Goal: Task Accomplishment & Management: Complete application form

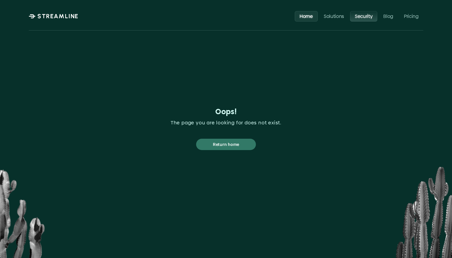
click at [365, 16] on p "Security" at bounding box center [364, 16] width 18 height 6
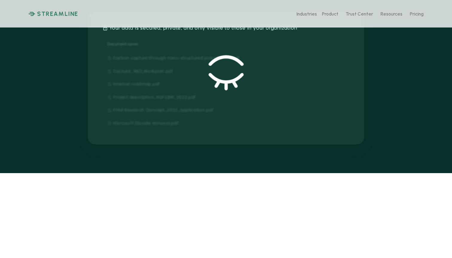
scroll to position [150, 0]
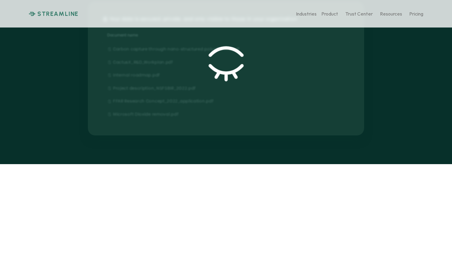
click at [235, 84] on div "View protected documents" at bounding box center [226, 68] width 70 height 57
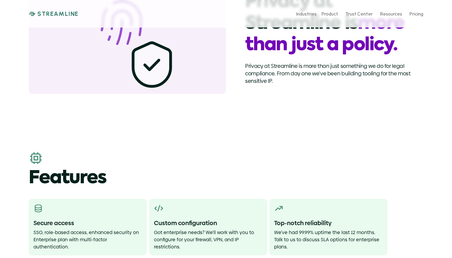
scroll to position [818, 0]
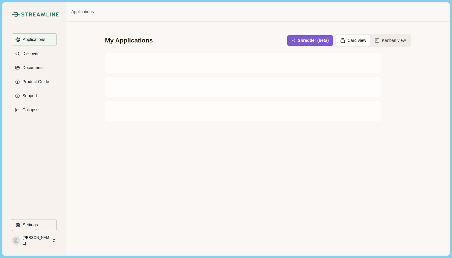
click at [53, 241] on icon at bounding box center [53, 240] width 5 height 5
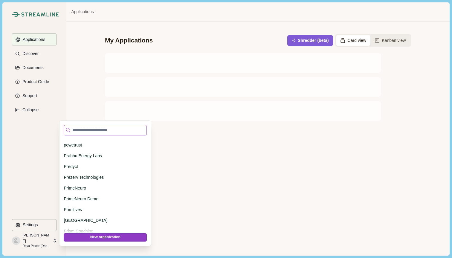
click at [105, 131] on input at bounding box center [105, 130] width 83 height 10
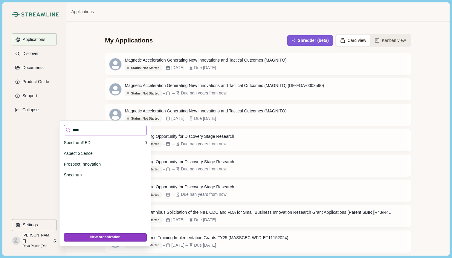
scroll to position [0, 0]
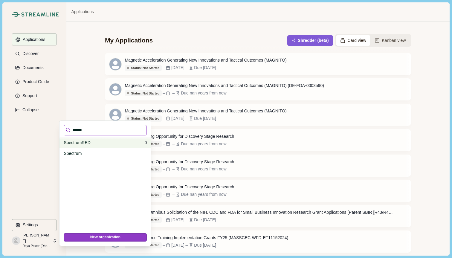
type input "******"
click at [106, 143] on p "SpectrumRED" at bounding box center [103, 143] width 79 height 6
click at [96, 131] on input "******" at bounding box center [105, 130] width 83 height 10
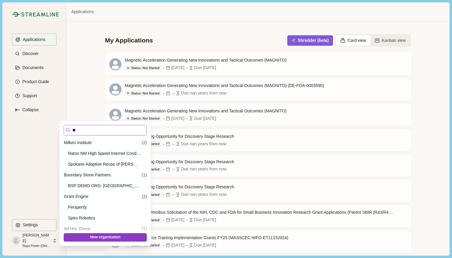
type input "***"
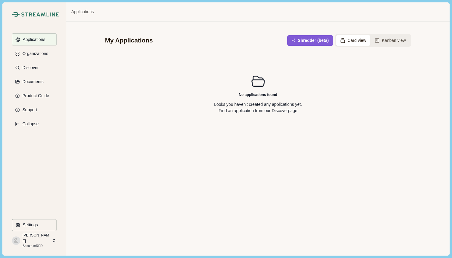
click at [53, 237] on div at bounding box center [53, 240] width 5 height 11
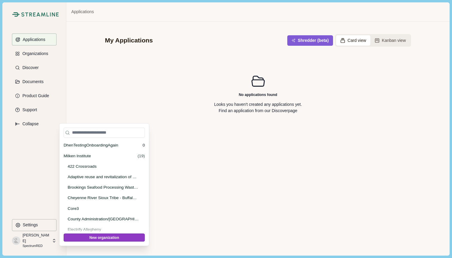
scroll to position [1892, 0]
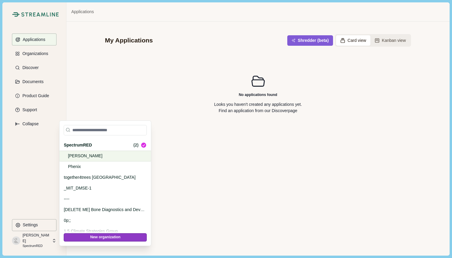
click at [120, 156] on p "[PERSON_NAME]" at bounding box center [104, 156] width 73 height 6
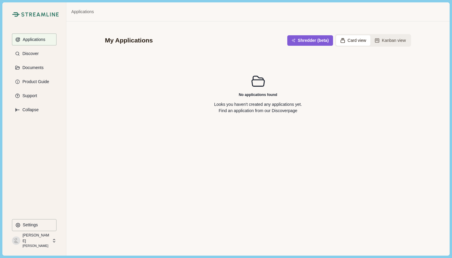
click at [52, 238] on icon at bounding box center [53, 240] width 5 height 5
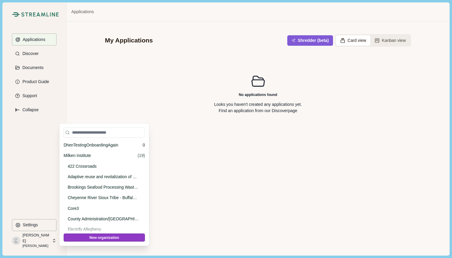
scroll to position [1903, 0]
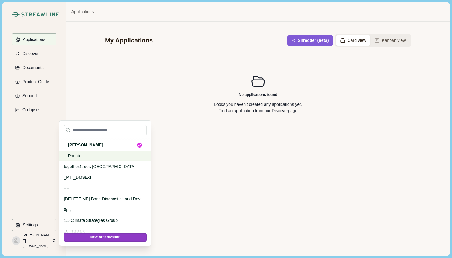
click at [114, 156] on p "Phenix" at bounding box center [104, 156] width 73 height 6
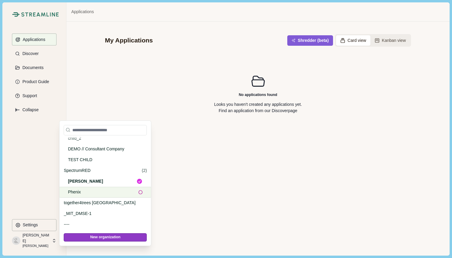
scroll to position [1862, 0]
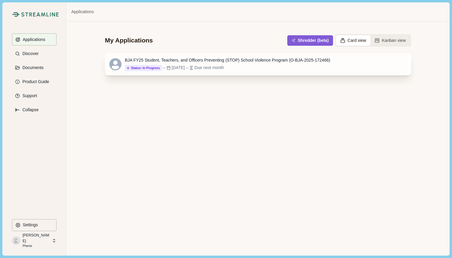
click at [215, 72] on div "BJA FY25 Student, Teachers, and Officers Preventing (STOP) School Violence Prog…" at bounding box center [258, 64] width 306 height 22
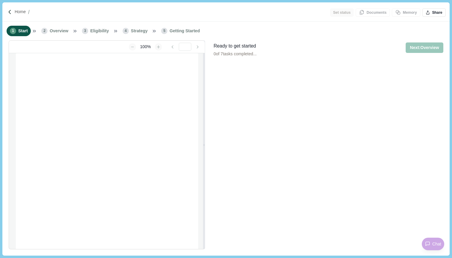
type input "**********"
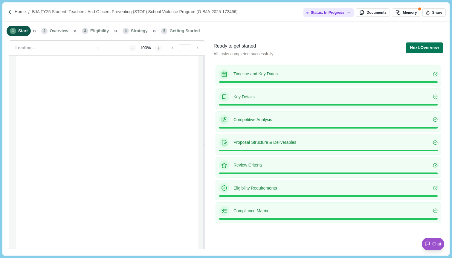
click at [252, 22] on div "1 Start 2 Overview 3 Eligibility 4 Strategy 5 Getting Started" at bounding box center [225, 31] width 447 height 19
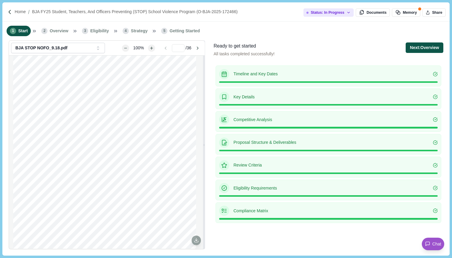
click at [423, 48] on button "Next: Overview" at bounding box center [424, 47] width 37 height 10
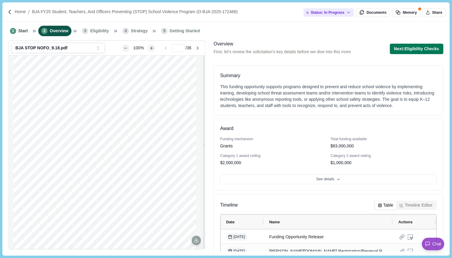
click at [423, 48] on button "Next: Eligibility Checks" at bounding box center [417, 49] width 54 height 10
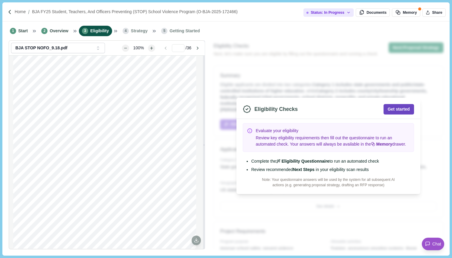
click at [397, 107] on button "Get started" at bounding box center [399, 109] width 30 height 10
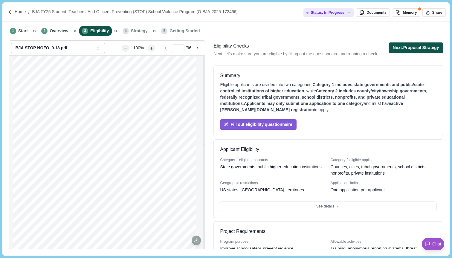
click at [426, 49] on button "Next: Proposal Strategy" at bounding box center [416, 47] width 55 height 10
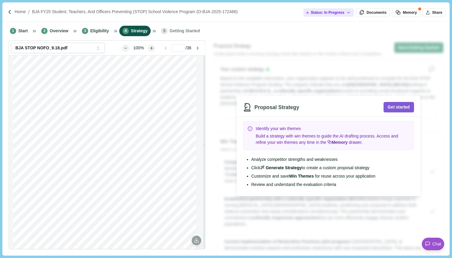
click at [426, 49] on div "Proposal Strategy Get started Identify your win themes Build a strategy with wi…" at bounding box center [329, 145] width 234 height 211
click at [396, 106] on button "Get started" at bounding box center [399, 107] width 30 height 10
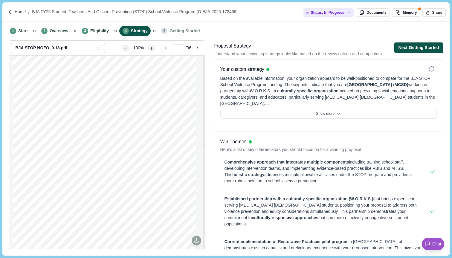
click at [430, 48] on button "Next: Getting Started" at bounding box center [418, 47] width 49 height 10
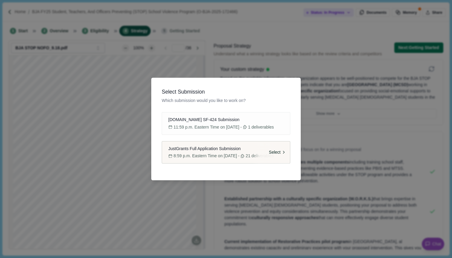
click at [281, 151] on span "Select" at bounding box center [275, 152] width 12 height 6
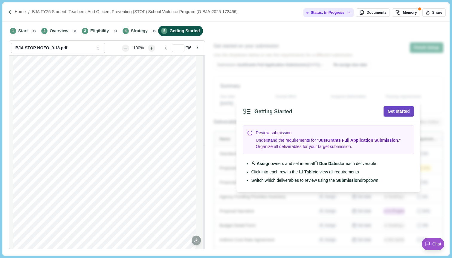
click at [408, 111] on button "Get started" at bounding box center [399, 111] width 30 height 10
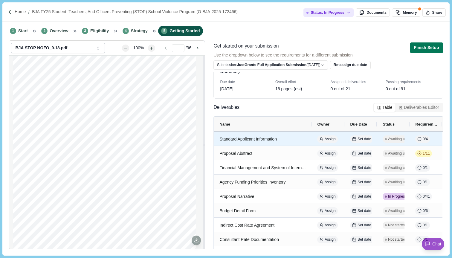
scroll to position [16, 0]
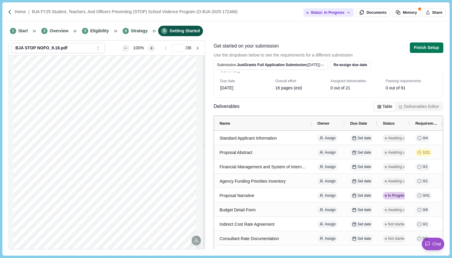
click at [413, 108] on button "Deliverables Editor" at bounding box center [419, 107] width 47 height 8
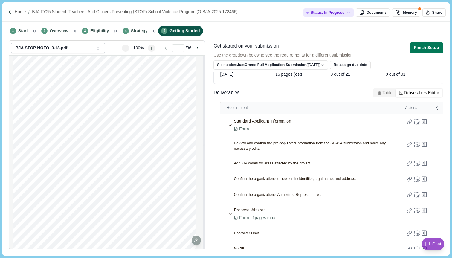
scroll to position [30, 0]
click at [299, 91] on div "Deliverables Table Deliverables Editor" at bounding box center [328, 94] width 230 height 12
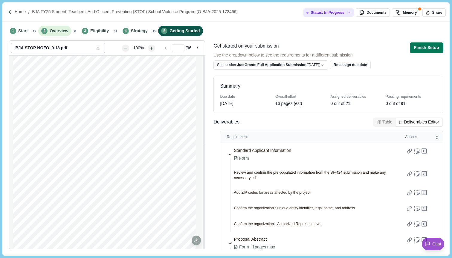
click at [59, 32] on span "Overview" at bounding box center [59, 31] width 19 height 6
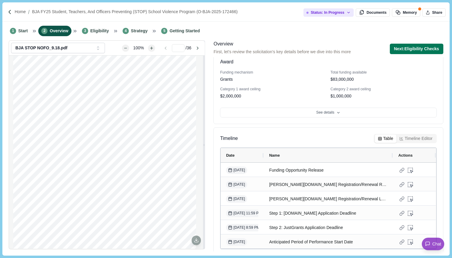
scroll to position [74, 0]
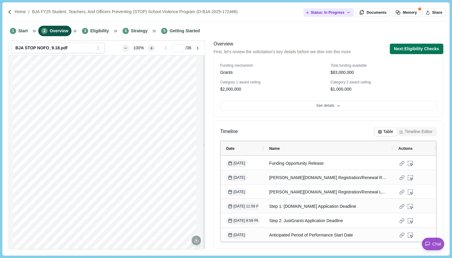
click at [422, 132] on button "Timeline Editor" at bounding box center [415, 132] width 39 height 8
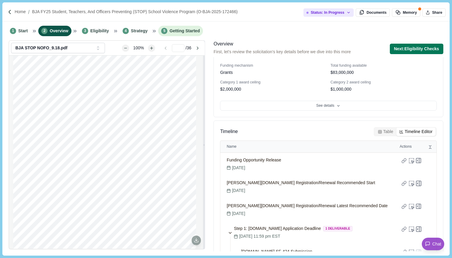
click at [194, 33] on span "Getting Started" at bounding box center [185, 31] width 30 height 6
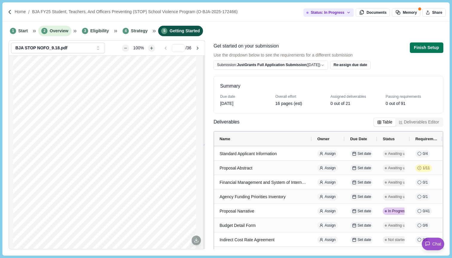
click at [53, 30] on span "Overview" at bounding box center [59, 31] width 19 height 6
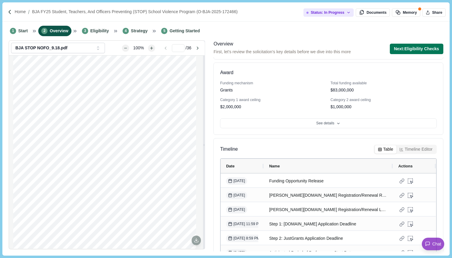
scroll to position [74, 0]
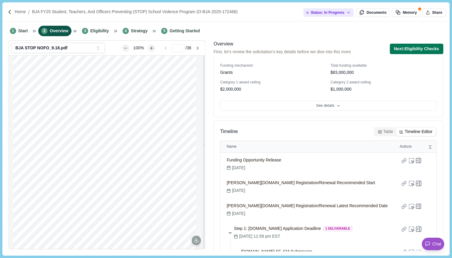
click at [413, 135] on button "Timeline Editor" at bounding box center [415, 132] width 39 height 8
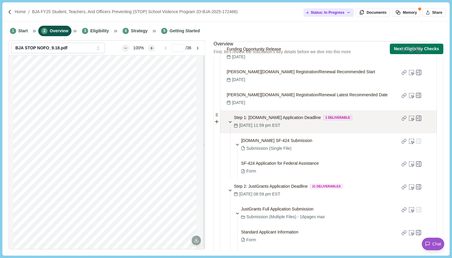
scroll to position [183, 0]
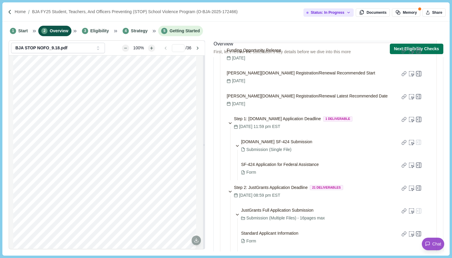
click at [190, 27] on li "5 Getting Started" at bounding box center [180, 31] width 45 height 10
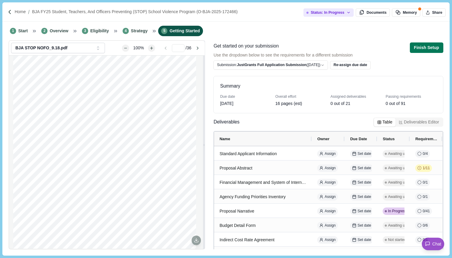
click at [319, 64] on html "Home BJA FY25 Student, Teachers, and Officers Preventing (STOP) School Violence…" at bounding box center [226, 129] width 452 height 258
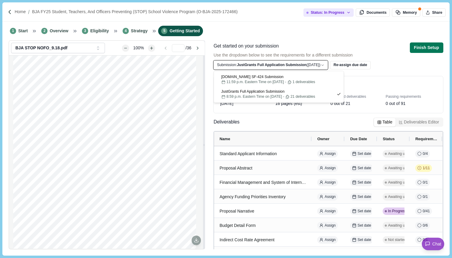
click at [346, 38] on html "Home BJA FY25 Student, Teachers, and Officers Preventing (STOP) School Violence…" at bounding box center [226, 129] width 452 height 258
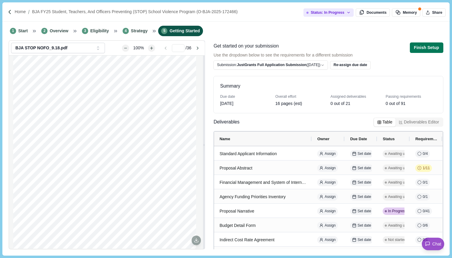
click at [435, 123] on button "Deliverables Editor" at bounding box center [419, 122] width 47 height 8
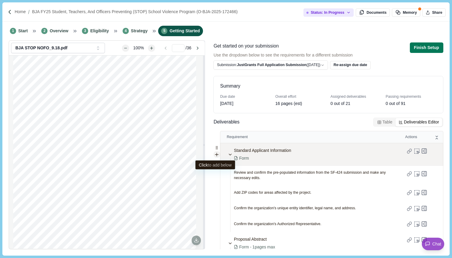
click at [215, 154] on icon at bounding box center [216, 154] width 5 height 5
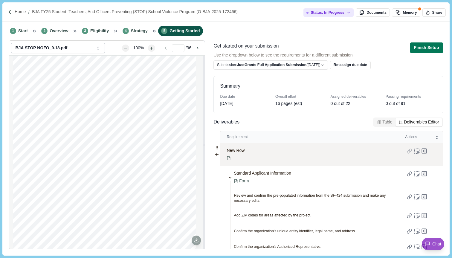
click at [249, 146] on div "New Row" at bounding box center [314, 154] width 175 height 23
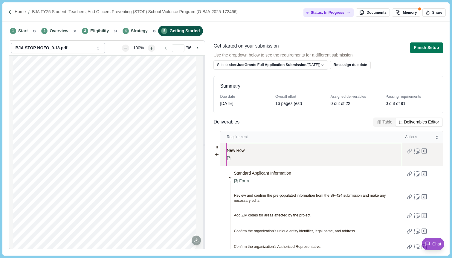
click at [235, 151] on span "New Row" at bounding box center [236, 150] width 18 height 6
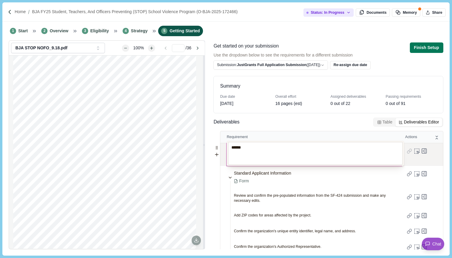
type textarea "*******"
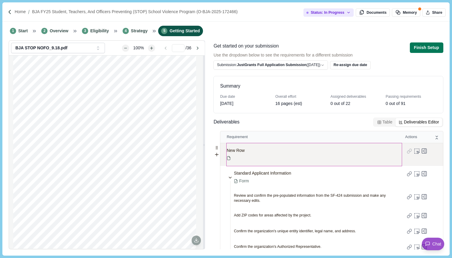
click at [301, 150] on div "New Row" at bounding box center [314, 154] width 175 height 23
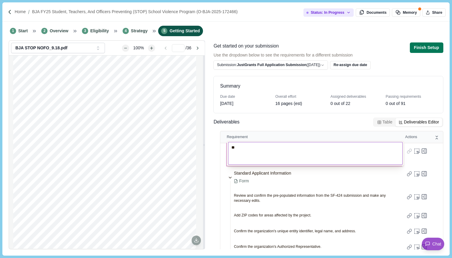
type textarea "*"
type textarea "*******"
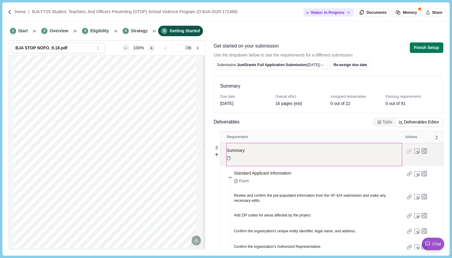
click at [229, 158] on icon at bounding box center [229, 157] width 1 height 1
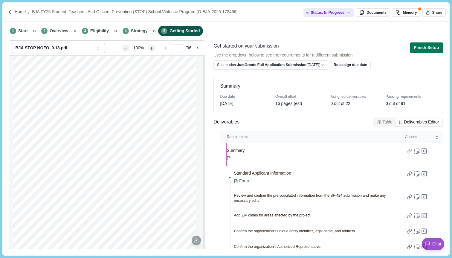
click at [375, 37] on div "1 Start 2 Overview 3 Eligibility 4 Strategy 5 Getting Started" at bounding box center [225, 31] width 447 height 19
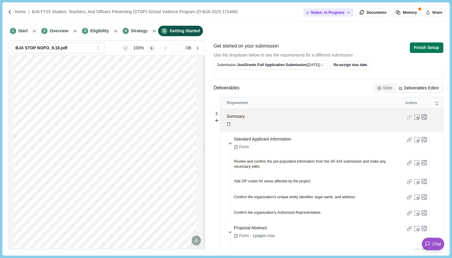
scroll to position [36, 0]
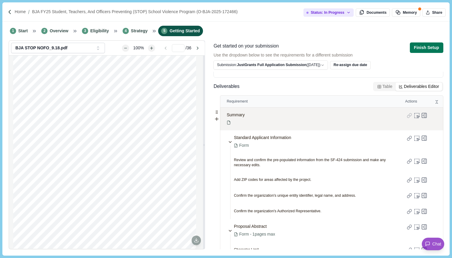
click at [228, 120] on icon at bounding box center [229, 122] width 4 height 7
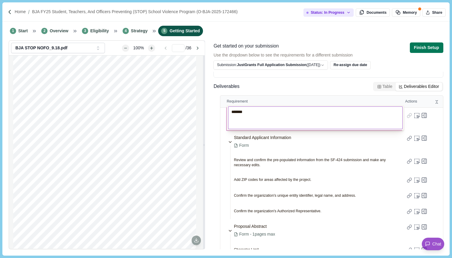
click at [242, 126] on textarea "*******" at bounding box center [315, 117] width 175 height 23
click at [278, 102] on span "Requirement" at bounding box center [314, 101] width 174 height 5
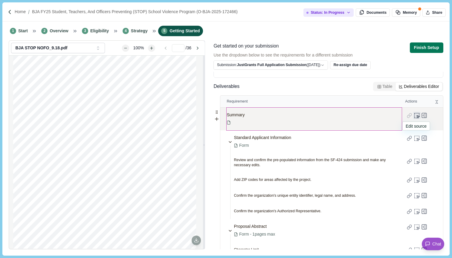
click at [417, 117] on icon at bounding box center [417, 115] width 6 height 6
click at [325, 112] on div "Summary" at bounding box center [314, 119] width 175 height 23
click at [439, 120] on div "Summary" at bounding box center [331, 119] width 222 height 23
click at [426, 115] on icon at bounding box center [424, 115] width 7 height 7
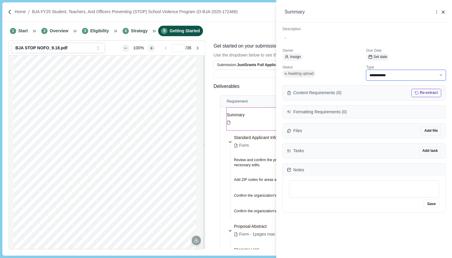
click at [391, 78] on select "**********" at bounding box center [406, 75] width 80 height 10
select select "********"
click at [366, 70] on select "**********" at bounding box center [406, 75] width 80 height 10
click at [245, 31] on div "**********" at bounding box center [226, 129] width 452 height 258
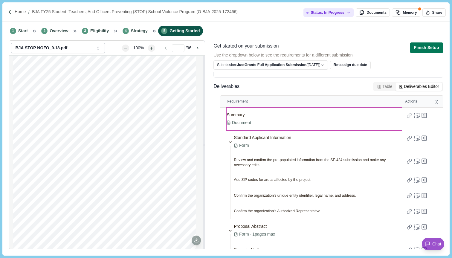
scroll to position [59, 0]
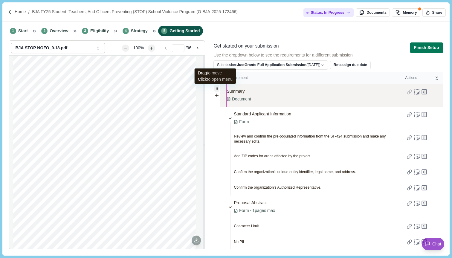
click at [216, 89] on icon at bounding box center [216, 89] width 1 height 1
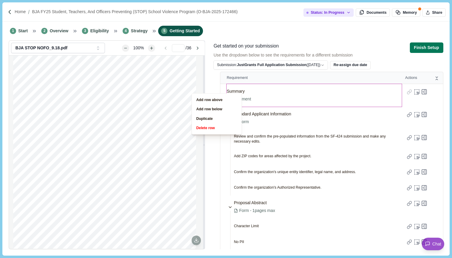
click at [428, 63] on div "Get started on your submission Use the dropdown below to see the requirements f…" at bounding box center [328, 55] width 230 height 27
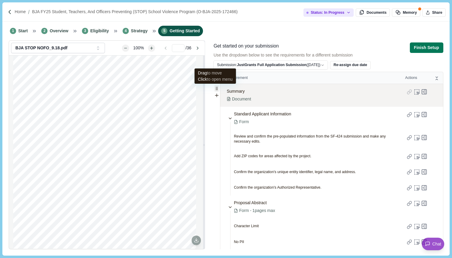
click at [218, 87] on icon at bounding box center [216, 88] width 5 height 5
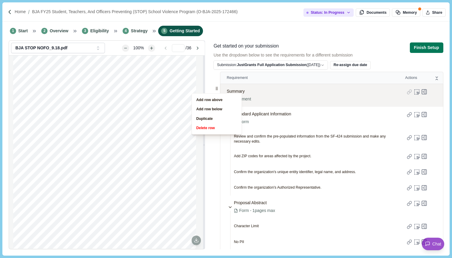
click at [290, 85] on div "Summary Document" at bounding box center [314, 95] width 175 height 23
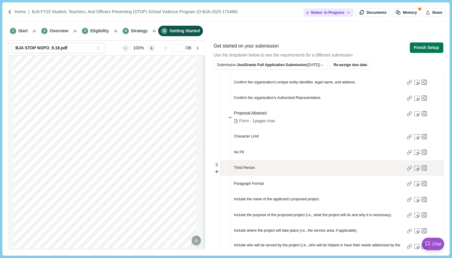
scroll to position [154, 0]
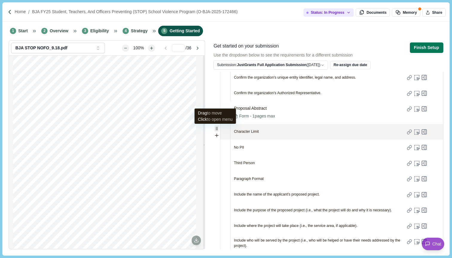
click at [216, 129] on icon at bounding box center [216, 128] width 5 height 5
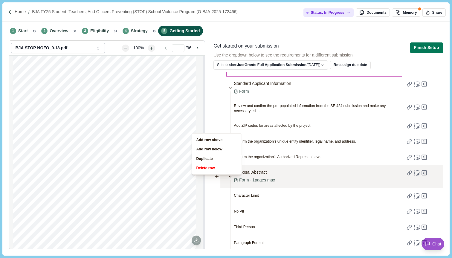
scroll to position [49, 0]
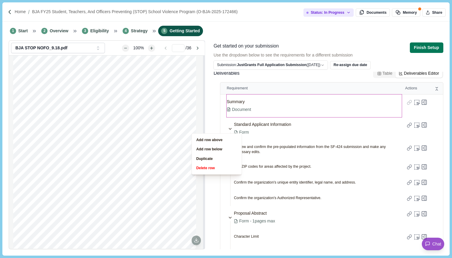
click at [259, 88] on span "Requirement" at bounding box center [314, 88] width 174 height 5
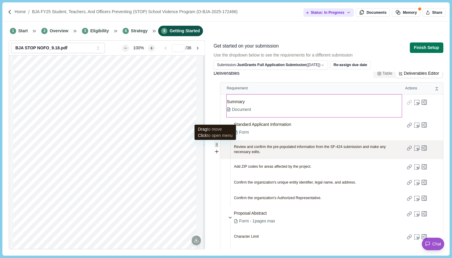
click at [216, 145] on icon at bounding box center [216, 144] width 5 height 5
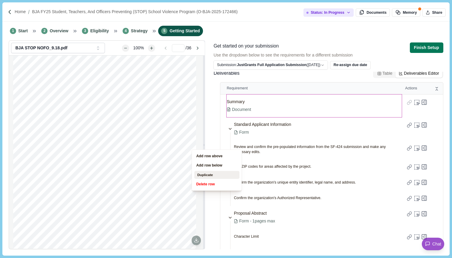
click at [213, 175] on button "Duplicate" at bounding box center [216, 175] width 45 height 8
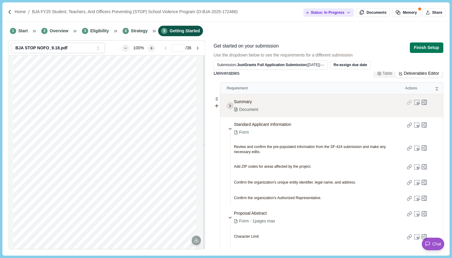
click at [231, 103] on icon at bounding box center [230, 105] width 5 height 5
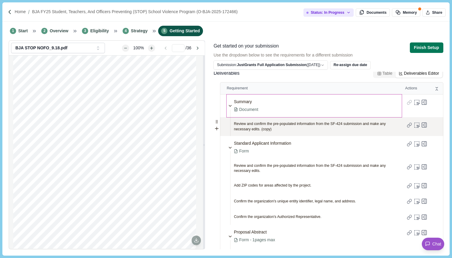
click at [264, 127] on span "Review and confirm the pre-populated information from the SF-424 submission and…" at bounding box center [318, 126] width 168 height 10
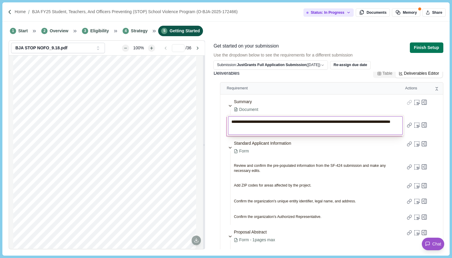
type textarea "**********"
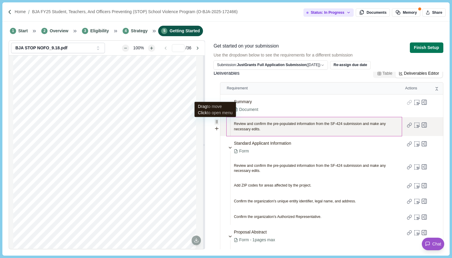
click at [216, 123] on icon at bounding box center [216, 121] width 5 height 5
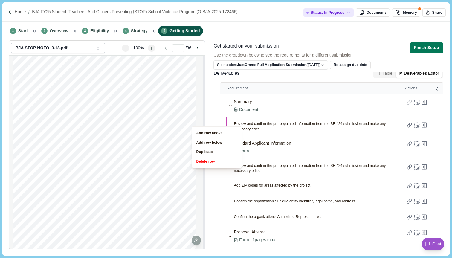
click at [210, 92] on div "Status: In Progress Documents Memory Share BJA STOP NOFO_9.18.pdf Attachments (…" at bounding box center [225, 147] width 447 height 215
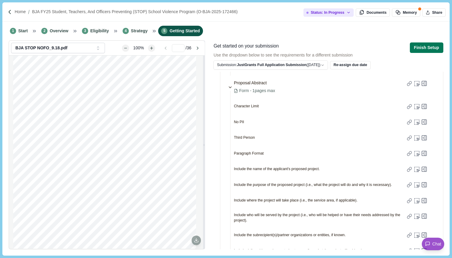
scroll to position [199, 0]
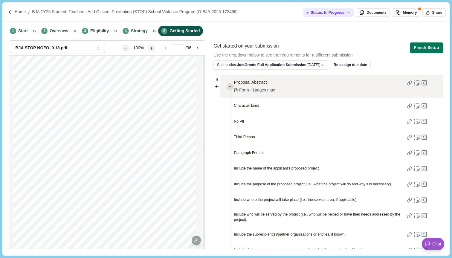
click at [231, 87] on icon at bounding box center [230, 86] width 2 height 1
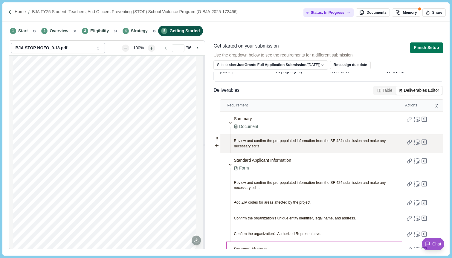
scroll to position [34, 0]
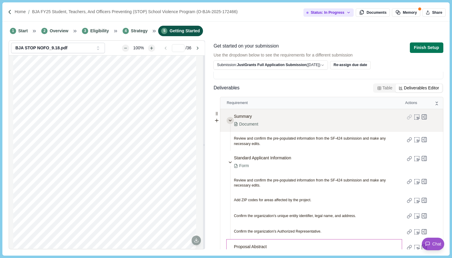
click at [230, 120] on icon at bounding box center [230, 120] width 5 height 5
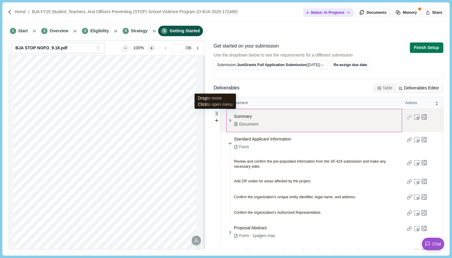
click at [219, 113] on icon at bounding box center [216, 113] width 5 height 5
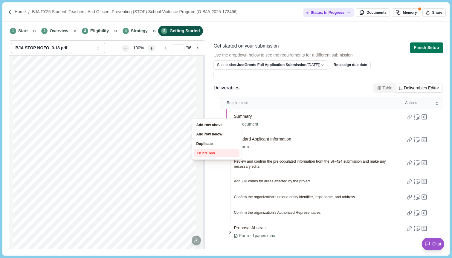
click at [222, 152] on button "Delete row" at bounding box center [216, 153] width 45 height 8
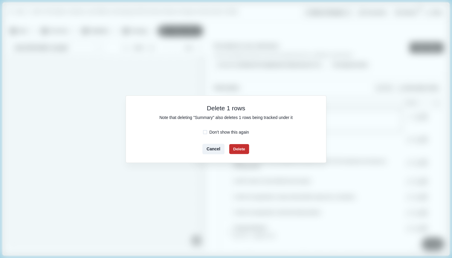
click at [240, 152] on button "Delete" at bounding box center [239, 149] width 20 height 10
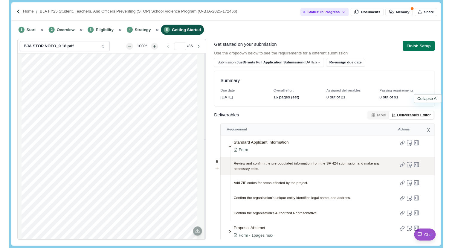
scroll to position [0, 0]
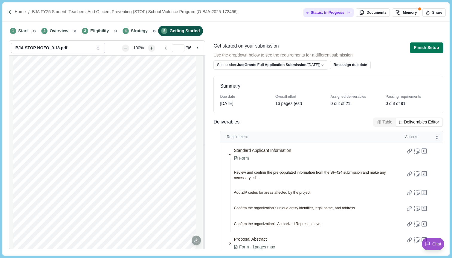
click at [412, 74] on div "Summary Due date Nov 3, 2025 Overall effort 16 pages (est) Assigned deliverable…" at bounding box center [328, 160] width 230 height 177
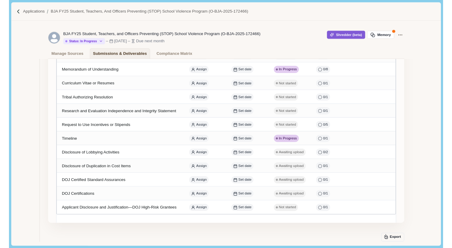
scroll to position [252, 0]
